Goal: Task Accomplishment & Management: Manage account settings

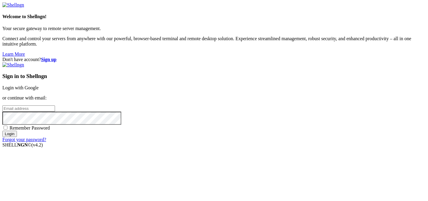
click at [55, 105] on input "email" at bounding box center [28, 108] width 53 height 6
click at [2, 147] on com-1password-button at bounding box center [2, 147] width 0 height 0
click at [39, 85] on link "Login with Google" at bounding box center [20, 87] width 36 height 5
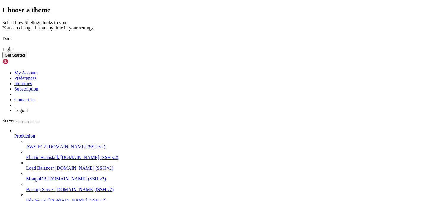
click at [27, 58] on button "Get Started" at bounding box center [14, 55] width 25 height 6
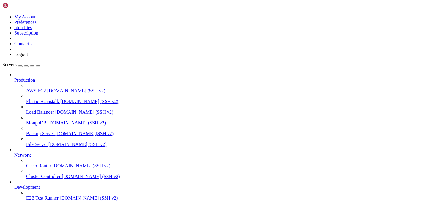
click at [2, 14] on link at bounding box center [2, 14] width 0 height 0
click at [38, 15] on link "My Account" at bounding box center [26, 16] width 24 height 5
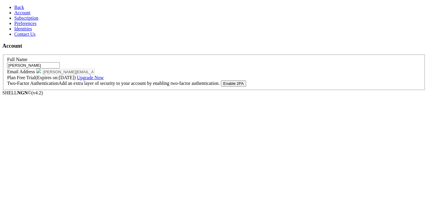
click at [38, 21] on link "Subscription" at bounding box center [26, 17] width 24 height 5
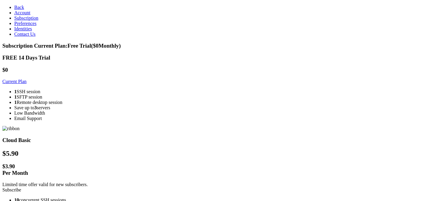
click at [30, 15] on link "Account" at bounding box center [22, 12] width 16 height 5
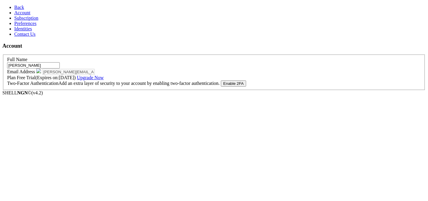
click at [24, 10] on link "Back" at bounding box center [19, 7] width 10 height 5
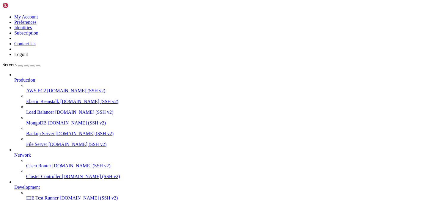
click at [57, 3] on div "My Account Preferences Identities Subscription Contact Us Logout" at bounding box center [213, 29] width 423 height 55
click at [2, 14] on link at bounding box center [2, 14] width 0 height 0
click at [28, 57] on link "Logout" at bounding box center [21, 54] width 14 height 5
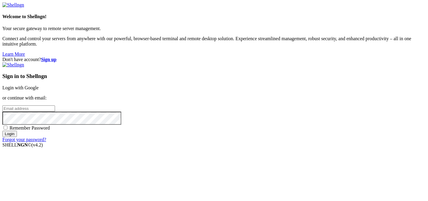
click at [55, 105] on input "email" at bounding box center [28, 108] width 53 height 6
paste input "[PERSON_NAME][EMAIL_ADDRESS][PERSON_NAME][DOMAIN_NAME]"
type input "[PERSON_NAME][EMAIL_ADDRESS][PERSON_NAME][DOMAIN_NAME]"
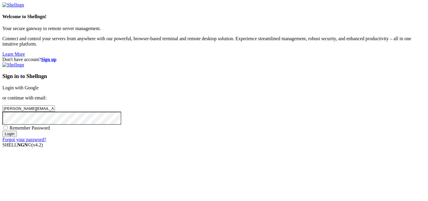
click at [372, 57] on div "Don't have account? Sign up Sign in to Shellngn Login with Google or continue w…" at bounding box center [213, 99] width 423 height 85
